Goal: Task Accomplishment & Management: Complete application form

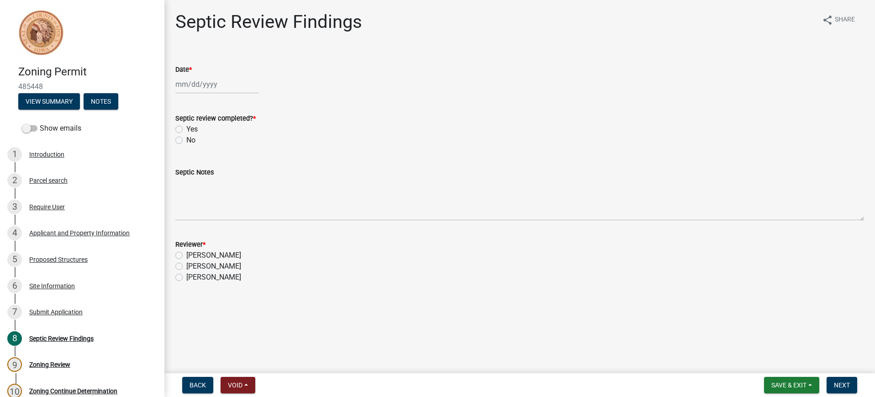
click at [206, 84] on div at bounding box center [217, 84] width 84 height 19
select select "10"
select select "2025"
click at [230, 149] on div "9" at bounding box center [228, 147] width 15 height 15
type input "[DATE]"
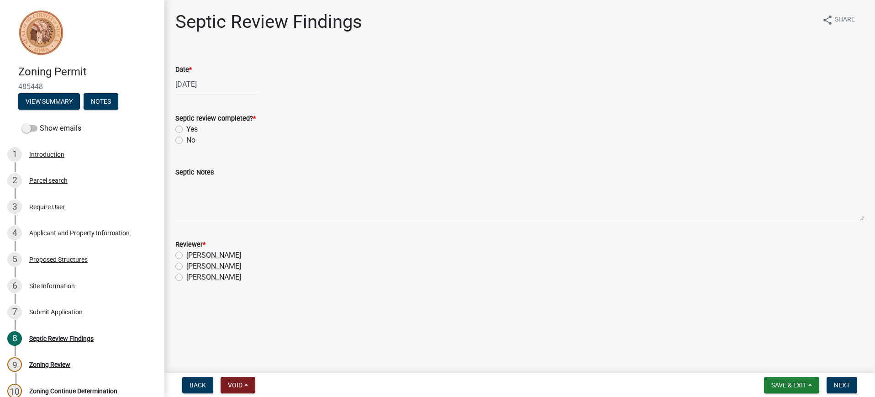
click at [186, 126] on label "Yes" at bounding box center [191, 129] width 11 height 11
click at [186, 126] on input "Yes" at bounding box center [189, 127] width 6 height 6
radio input "true"
click at [186, 266] on label "[PERSON_NAME]" at bounding box center [213, 266] width 55 height 11
click at [186, 266] on input "[PERSON_NAME]" at bounding box center [189, 264] width 6 height 6
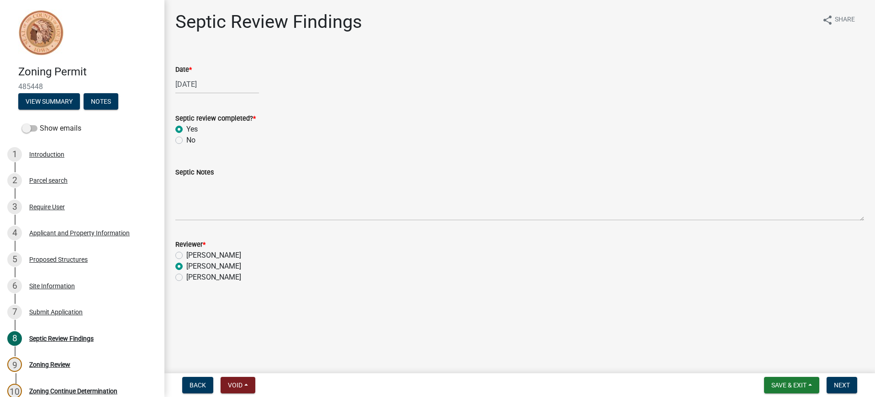
radio input "true"
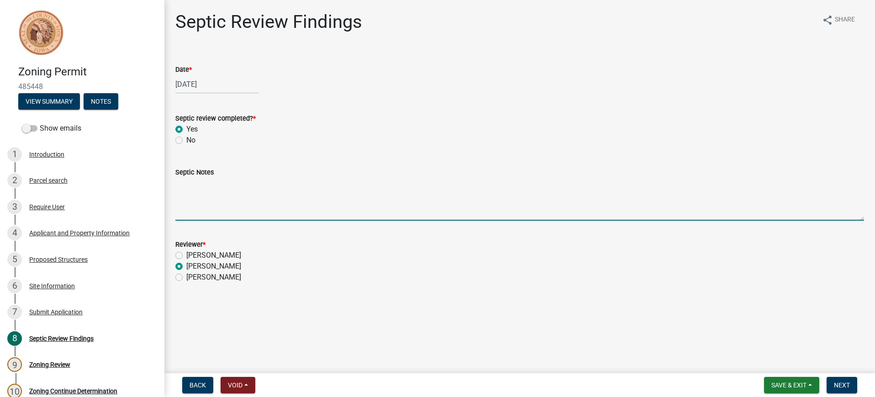
click at [195, 183] on textarea "Septic Notes" at bounding box center [519, 199] width 688 height 43
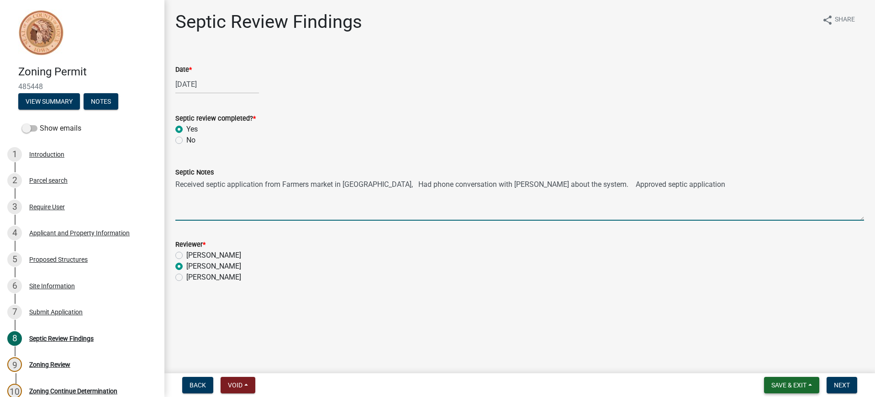
type textarea "Received septic application from Farmers market in [GEOGRAPHIC_DATA], Had phone…"
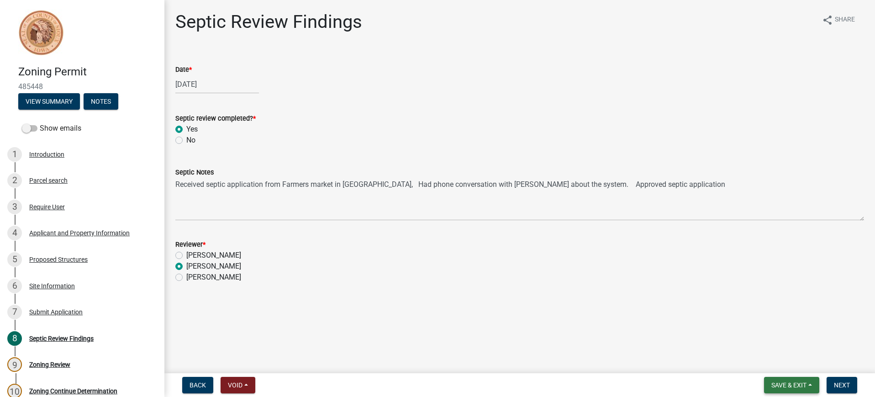
click at [777, 382] on span "Save & Exit" at bounding box center [788, 384] width 35 height 7
click at [767, 338] on button "Save" at bounding box center [782, 339] width 73 height 22
click at [776, 383] on span "Save & Exit" at bounding box center [788, 384] width 35 height 7
click at [776, 360] on button "Save & Exit" at bounding box center [782, 361] width 73 height 22
